Goal: Find specific page/section: Find specific page/section

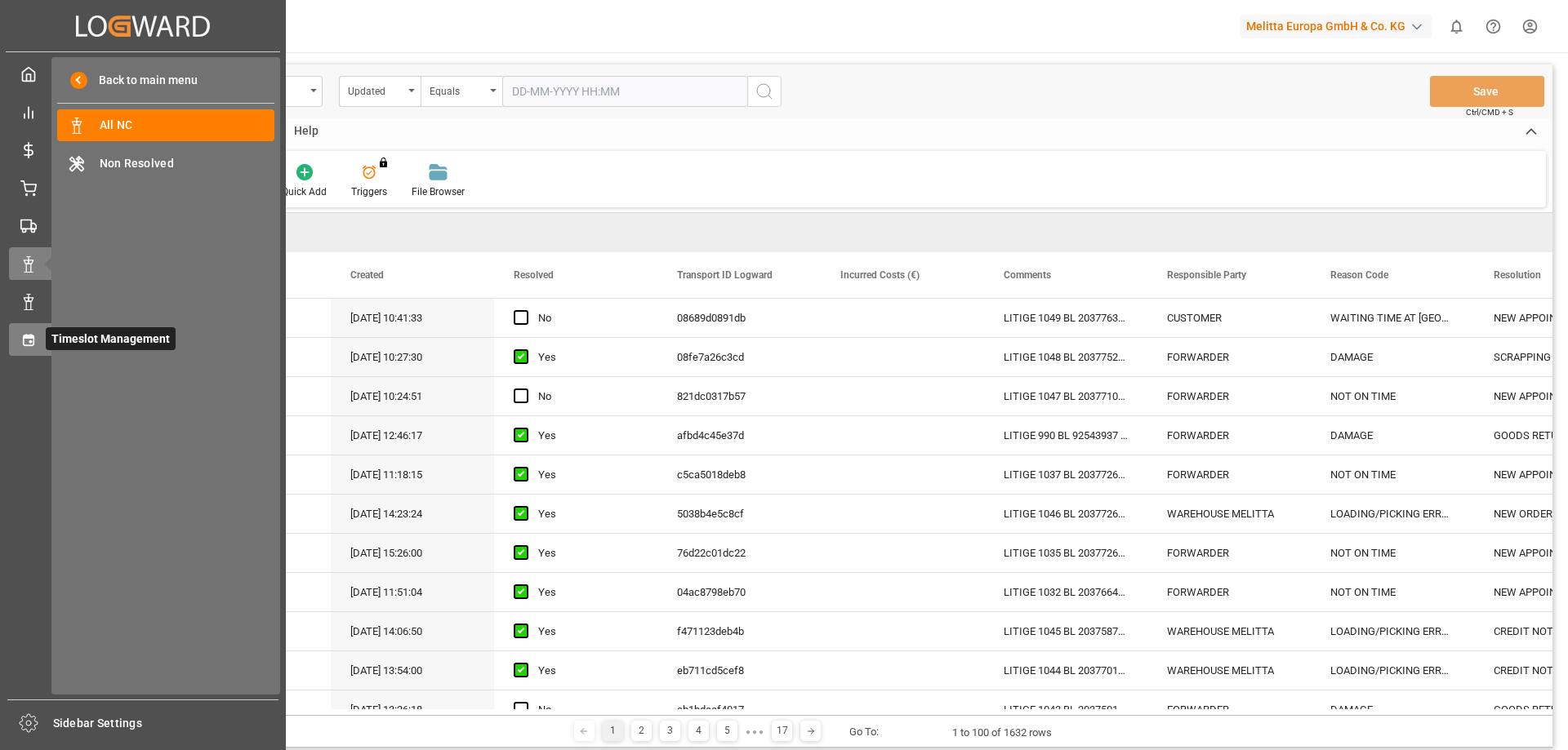
click at [39, 342] on div "Timeslot Management Timeslot Management" at bounding box center [142, 339] width 268 height 32
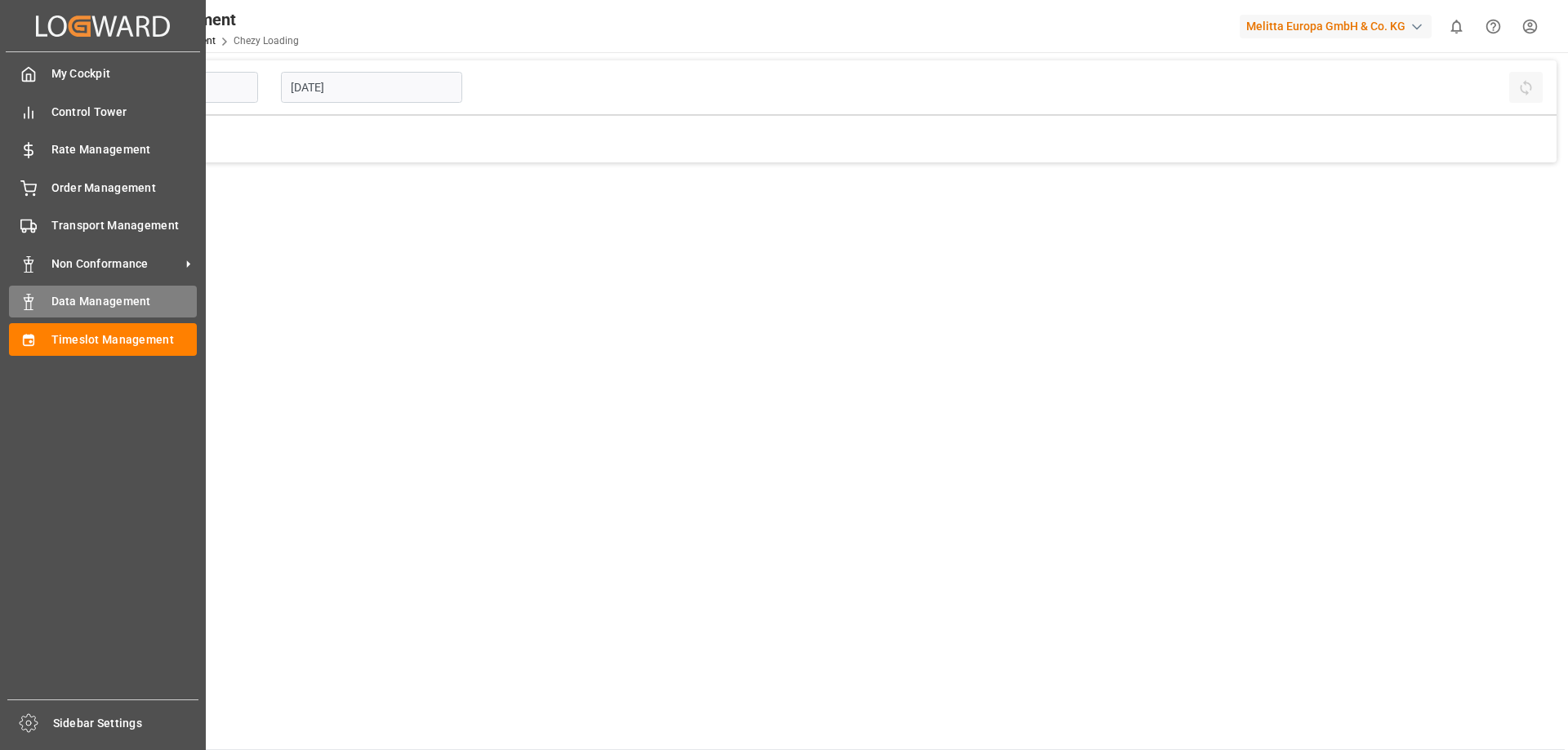
type input "Chezy Loading"
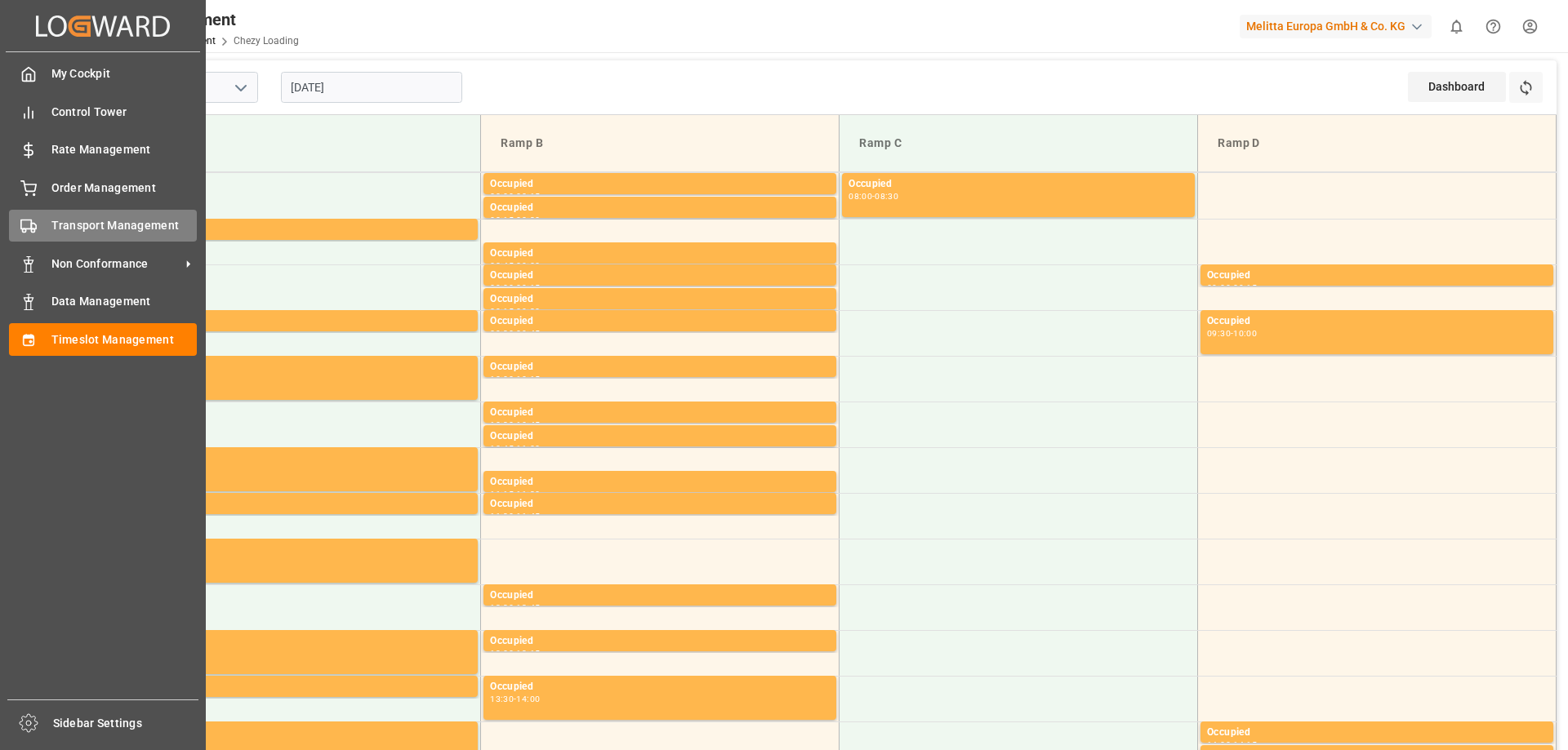
click at [92, 223] on span "Transport Management" at bounding box center [124, 226] width 146 height 17
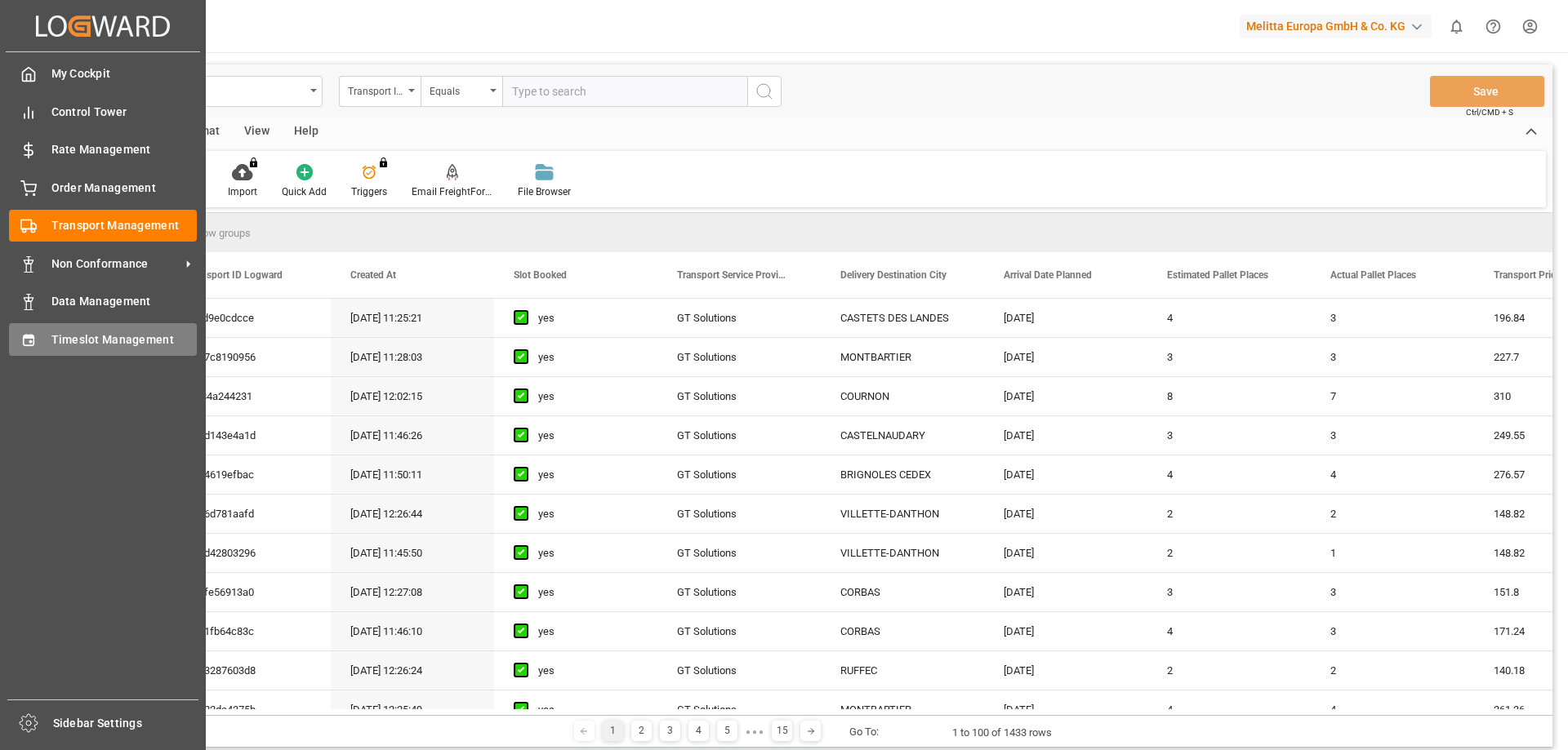
click at [40, 338] on div "Timeslot Management Timeslot Management" at bounding box center [103, 339] width 188 height 32
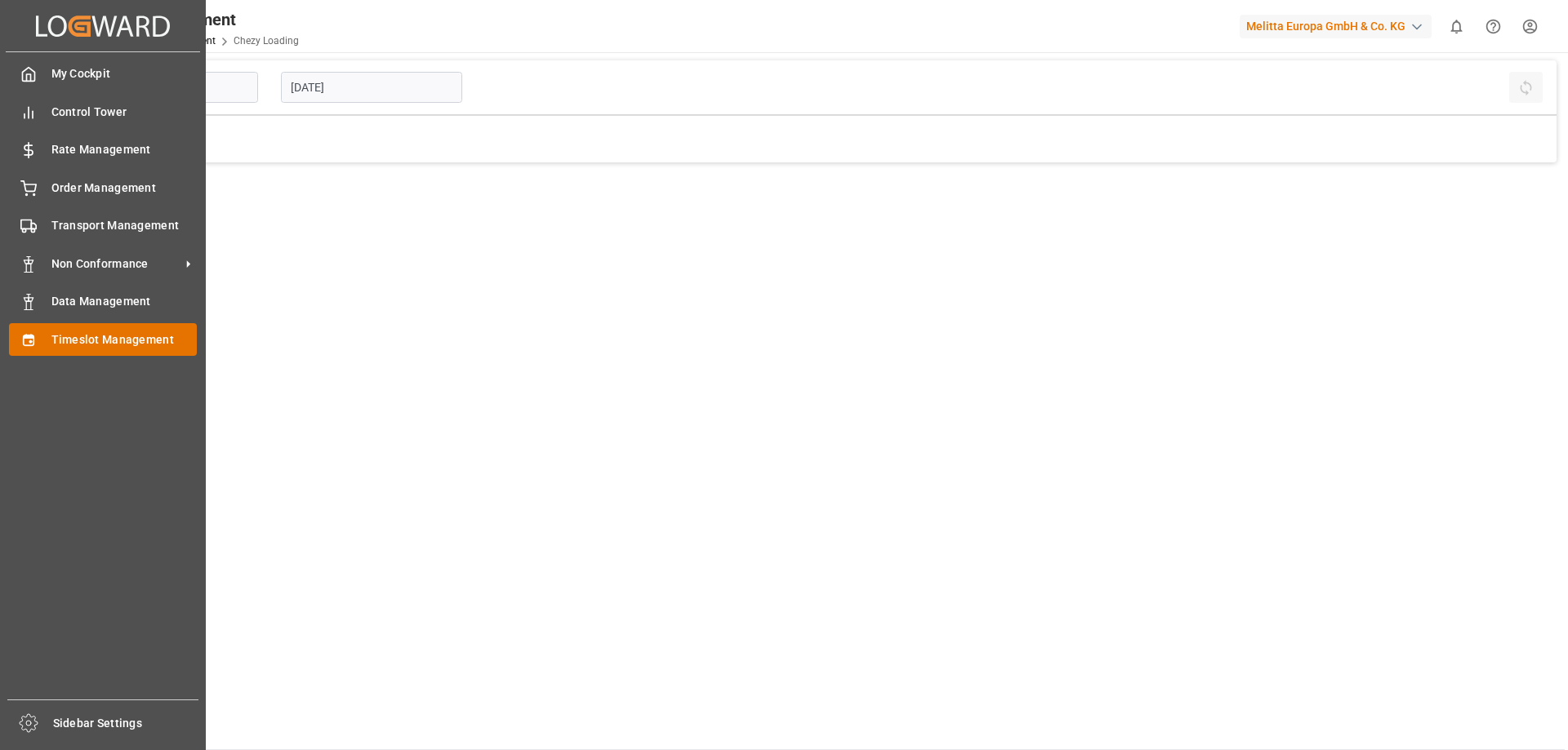
type input "Chezy Loading"
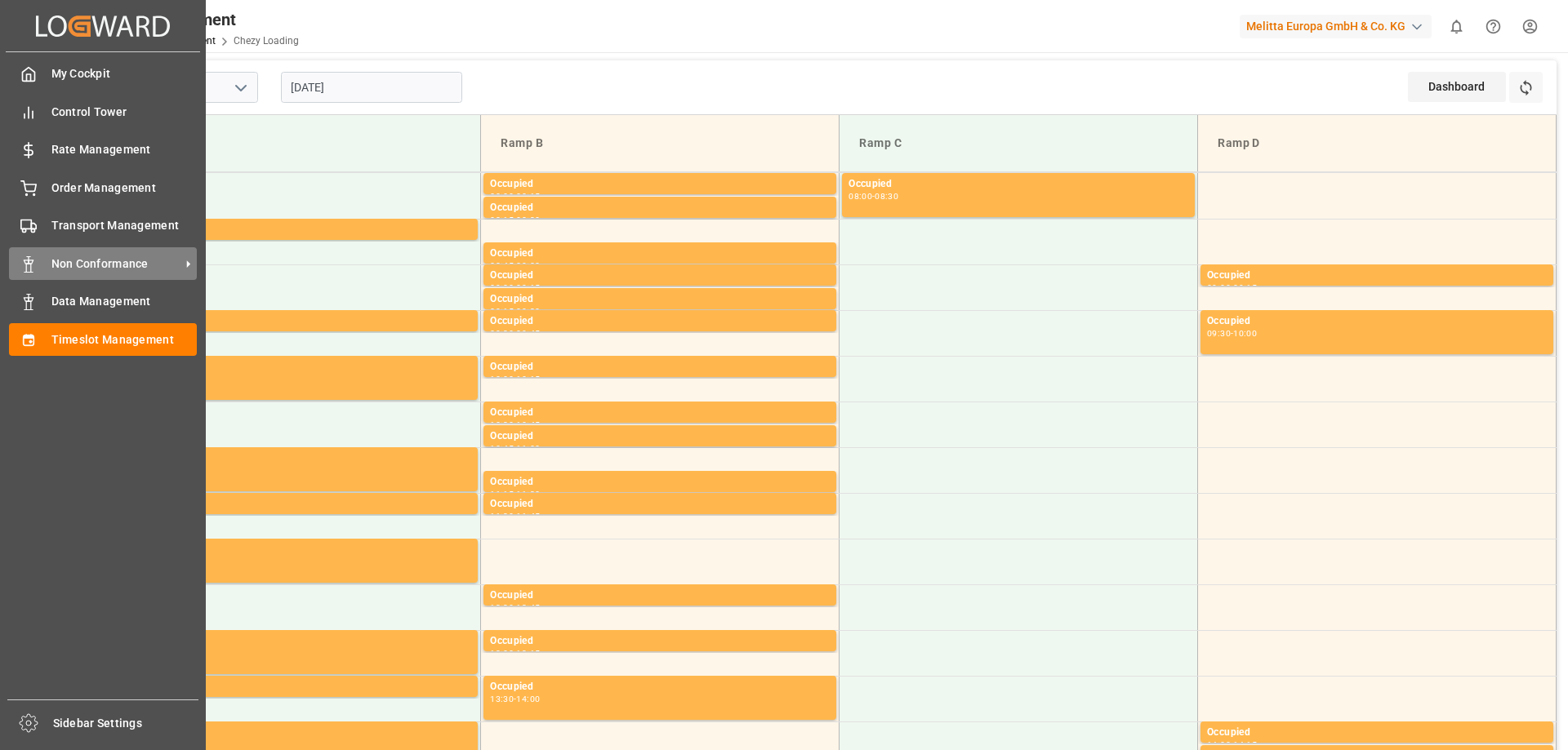
click at [112, 254] on div "Non Conformance Non Conformance" at bounding box center [103, 263] width 188 height 32
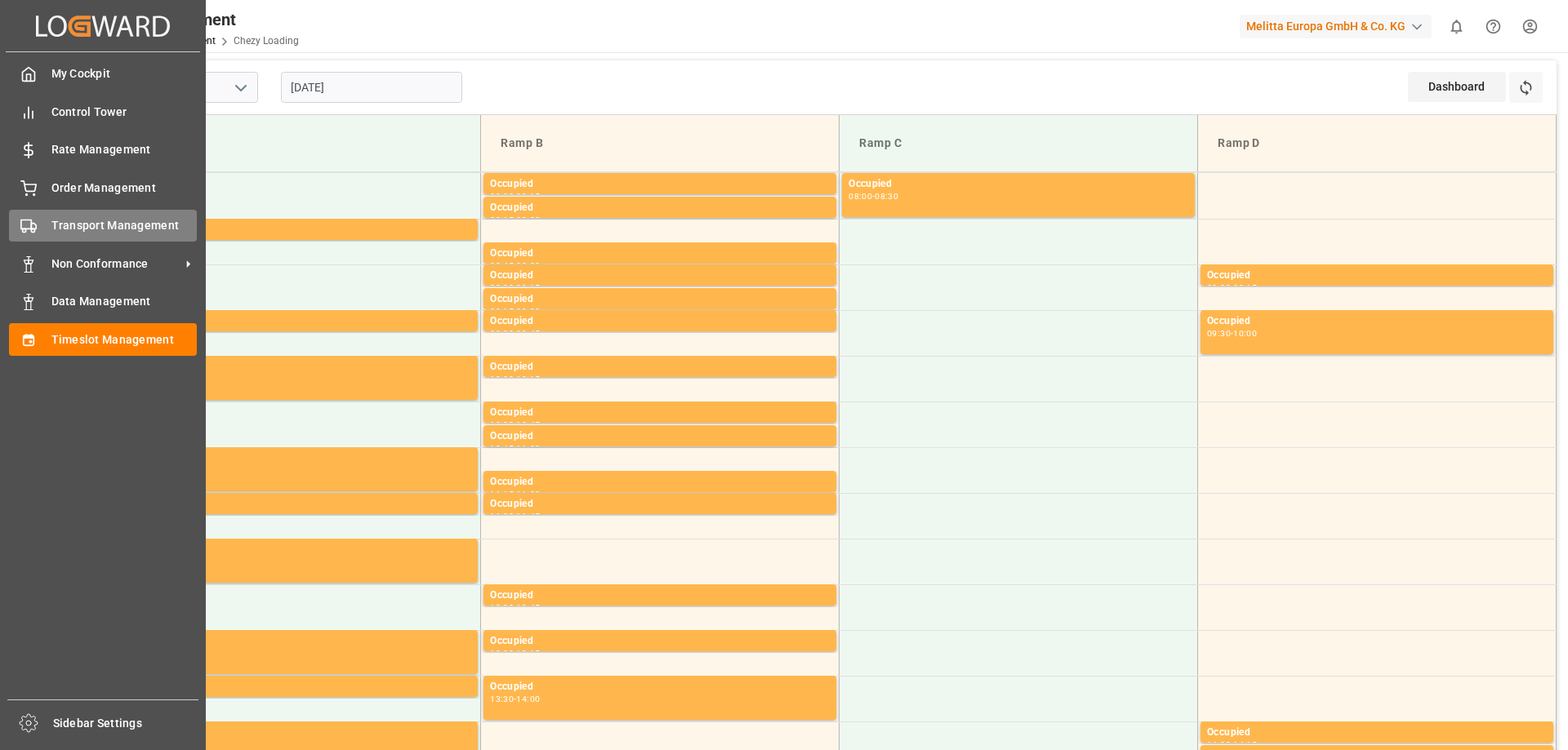
click at [89, 227] on span "Transport Management" at bounding box center [124, 226] width 146 height 17
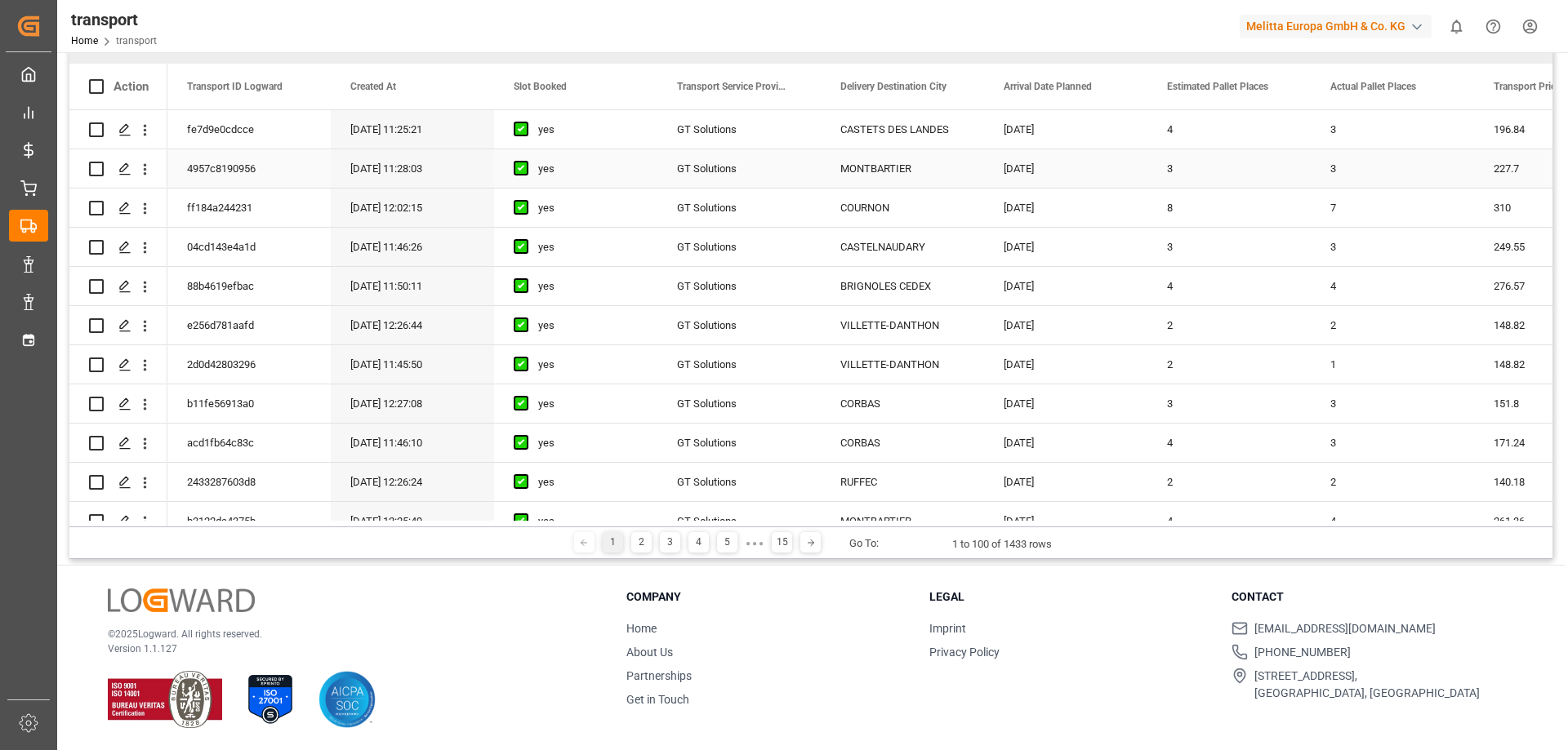
scroll to position [190, 0]
